Goal: Task Accomplishment & Management: Use online tool/utility

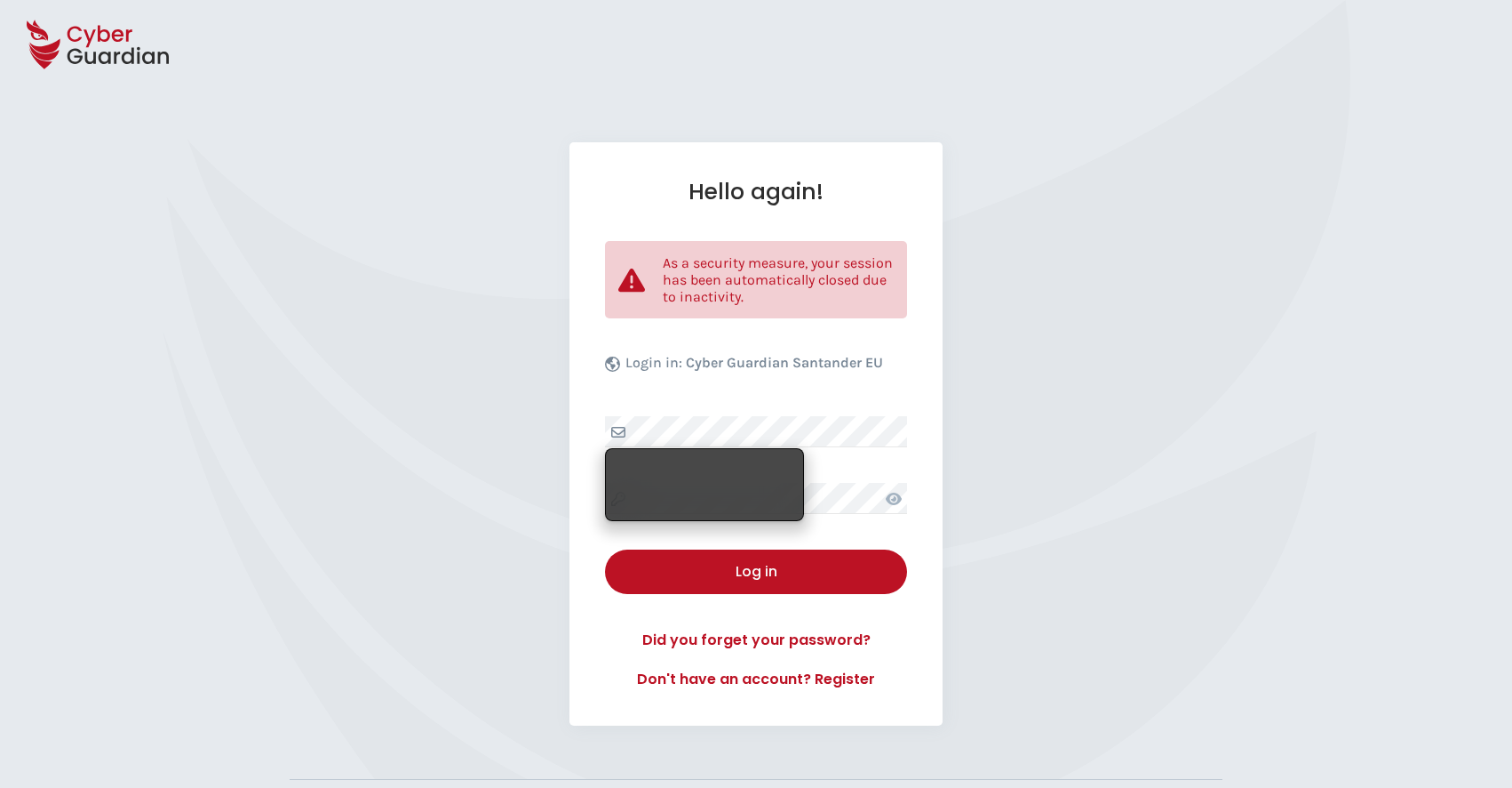
select select "English"
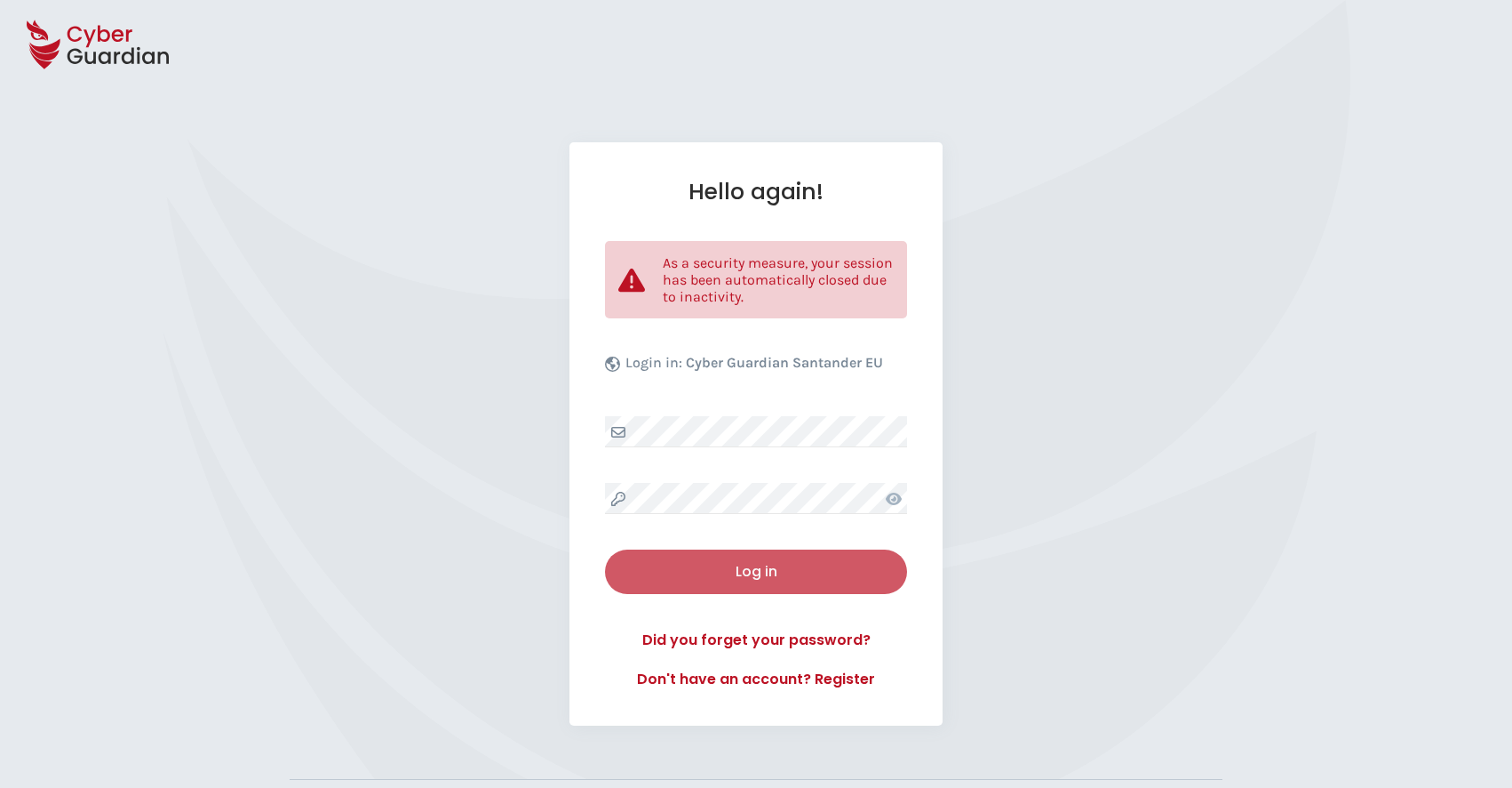
click at [776, 568] on div "Log in" at bounding box center [756, 571] width 275 height 21
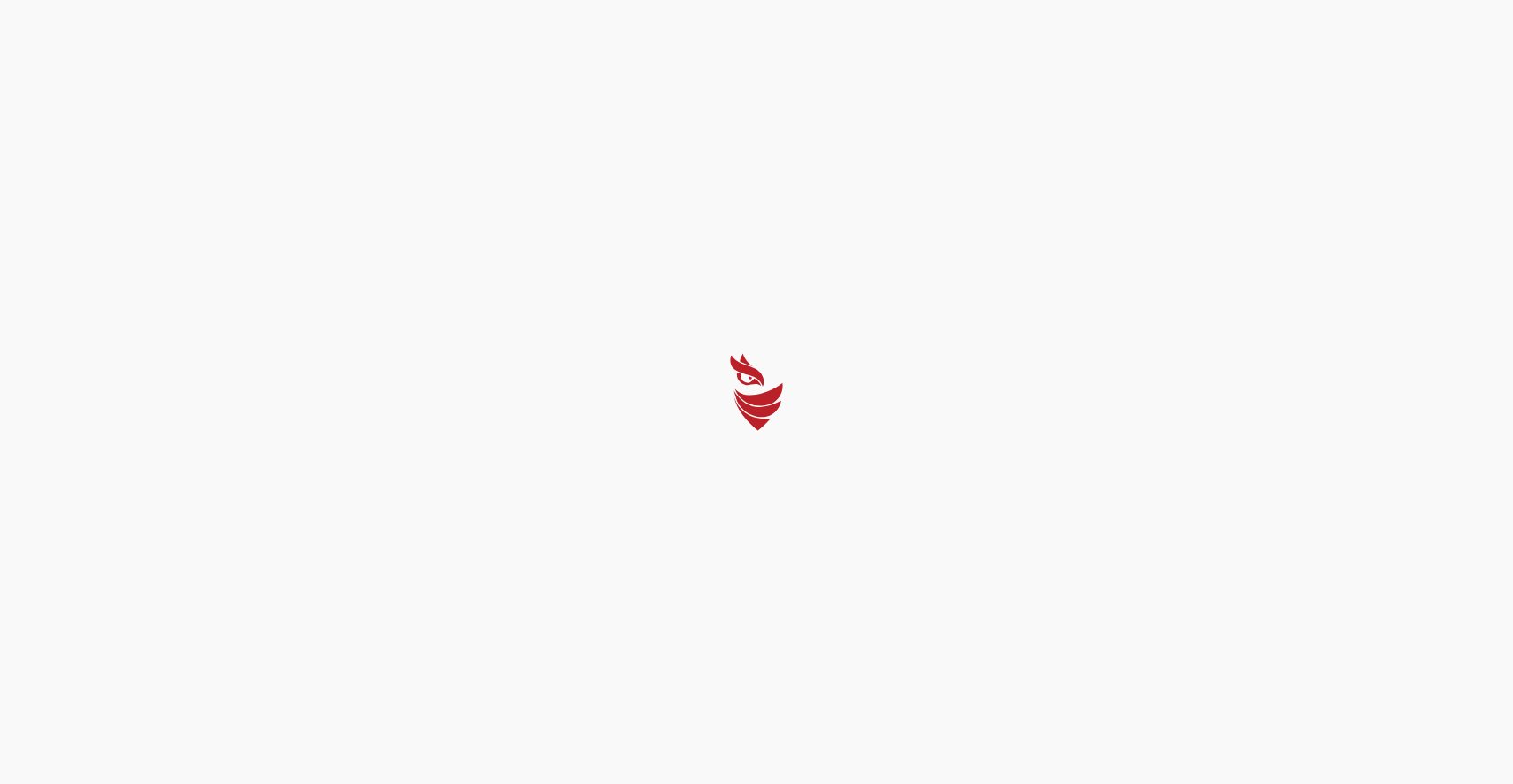
select select "English"
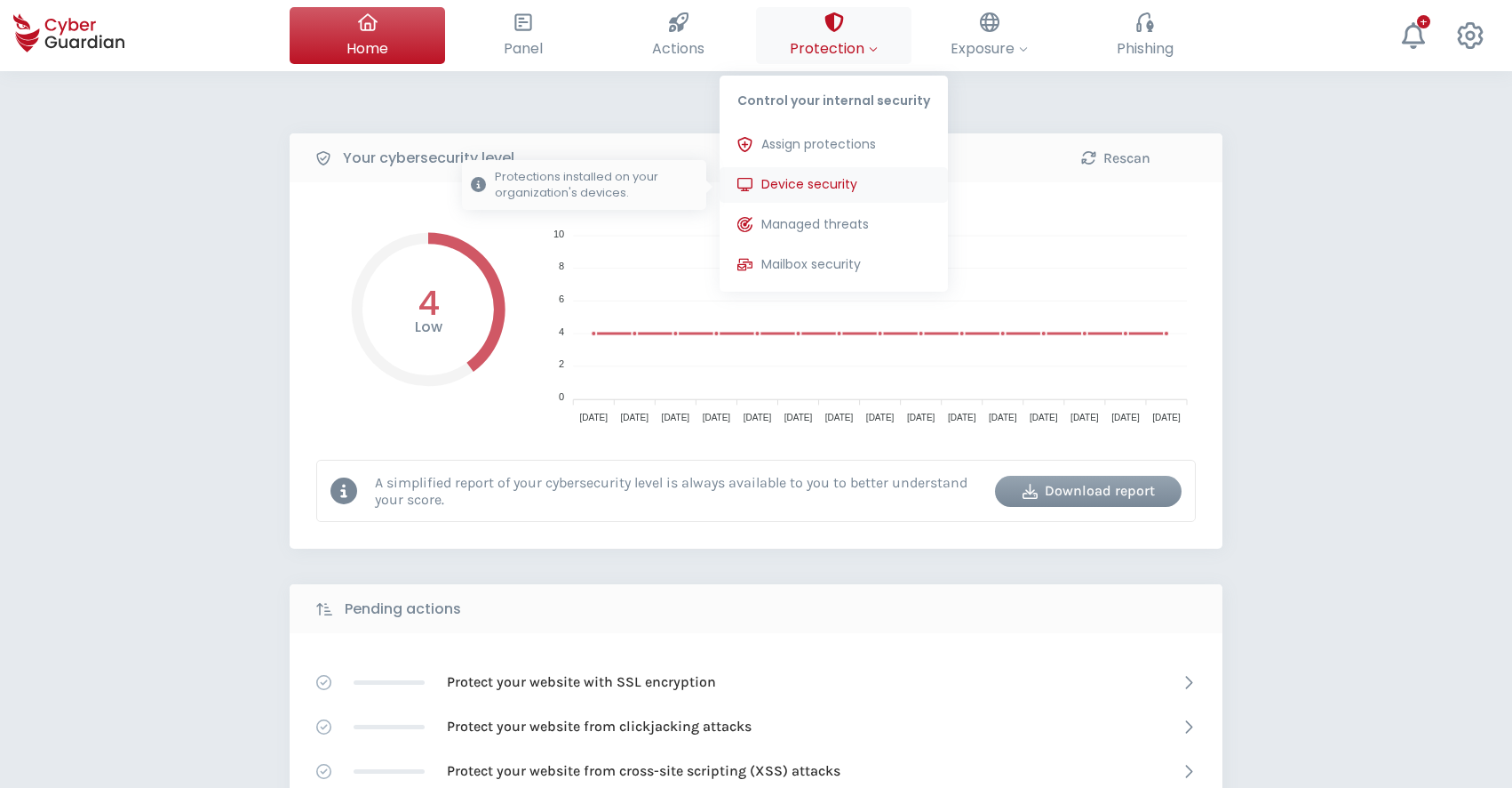
click at [809, 183] on span "Device security" at bounding box center [809, 184] width 96 height 19
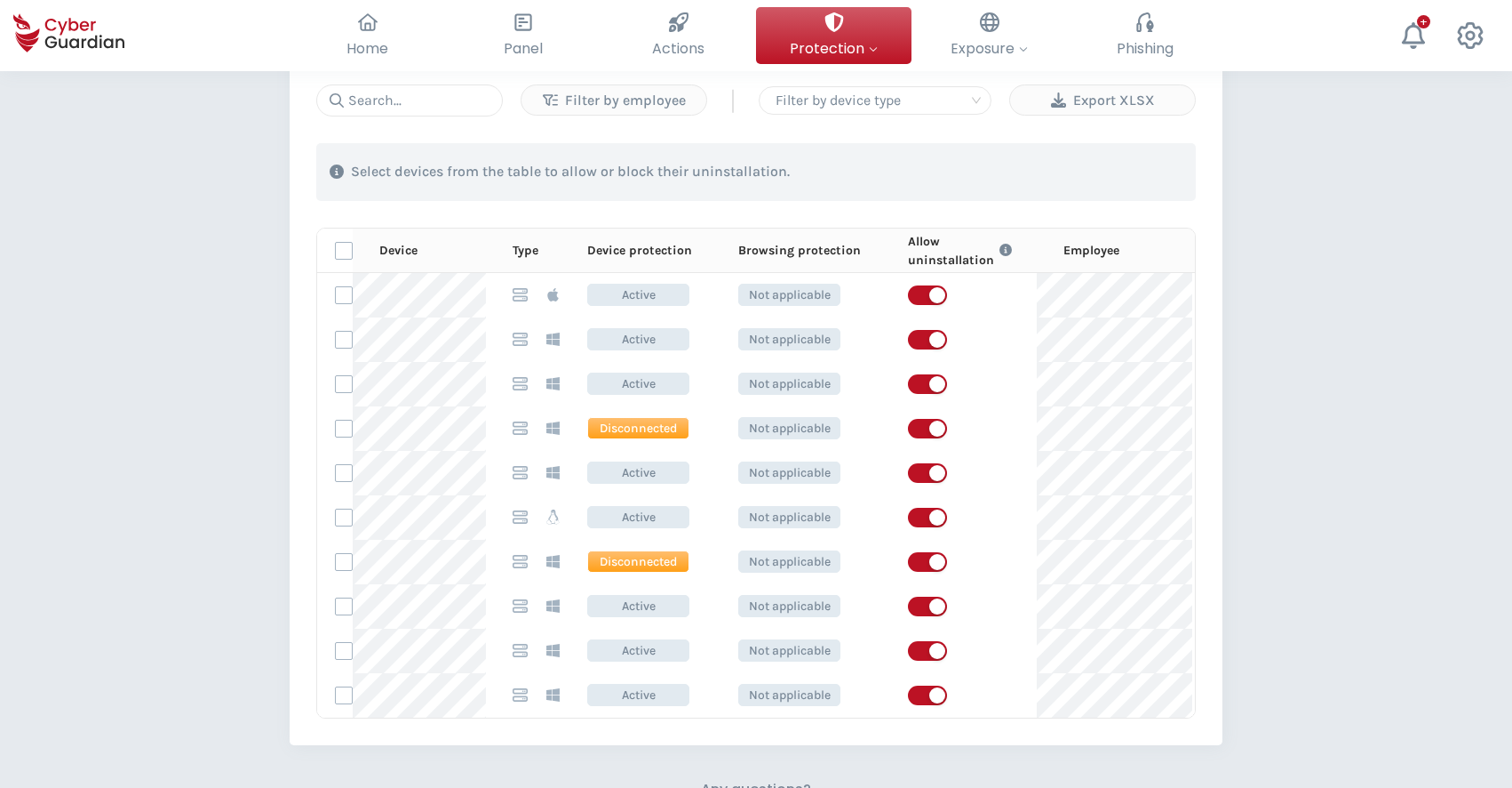
scroll to position [8, 0]
